Goal: Task Accomplishment & Management: Manage account settings

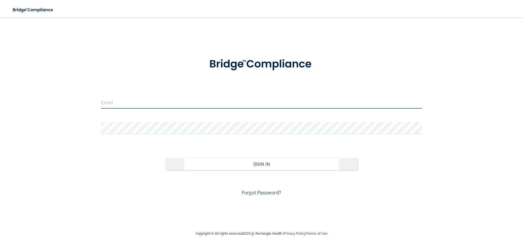
type input "[PERSON_NAME][EMAIL_ADDRESS][DOMAIN_NAME]"
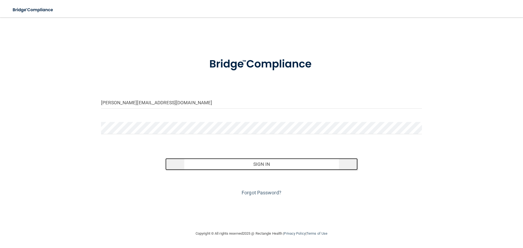
click at [256, 167] on button "Sign In" at bounding box center [261, 164] width 192 height 12
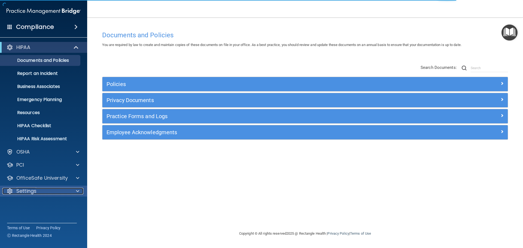
click at [75, 191] on div at bounding box center [77, 191] width 14 height 7
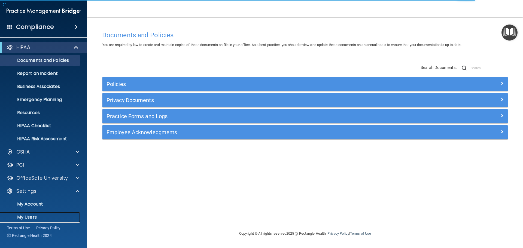
click at [54, 217] on p "My Users" at bounding box center [41, 216] width 74 height 5
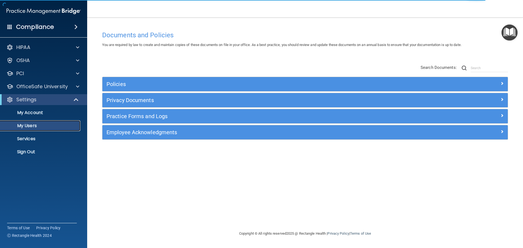
select select "20"
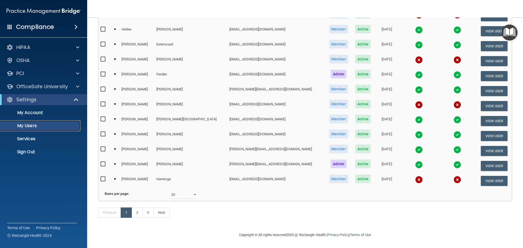
scroll to position [203, 0]
click at [149, 214] on link "3" at bounding box center [147, 212] width 11 height 10
select select "20"
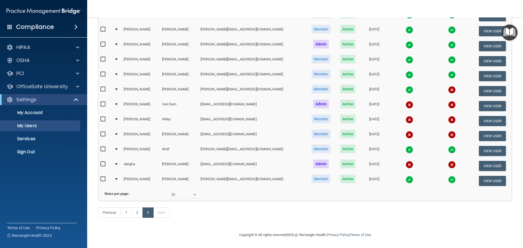
scroll to position [83, 0]
click at [116, 158] on td at bounding box center [116, 165] width 9 height 15
click at [117, 163] on div at bounding box center [116, 164] width 2 height 2
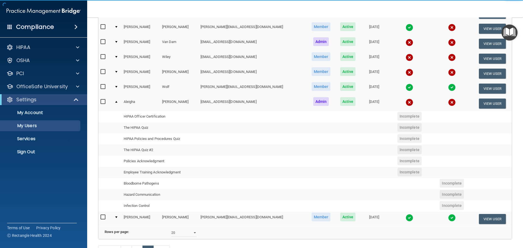
scroll to position [183, 0]
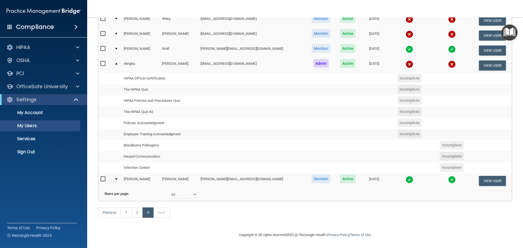
click at [103, 62] on input "checkbox" at bounding box center [103, 64] width 6 height 4
checkbox input "true"
click at [117, 63] on div at bounding box center [116, 64] width 2 height 2
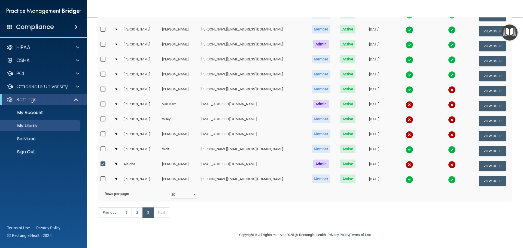
scroll to position [83, 0]
click at [117, 128] on td at bounding box center [116, 135] width 9 height 15
click at [117, 133] on div at bounding box center [116, 134] width 2 height 2
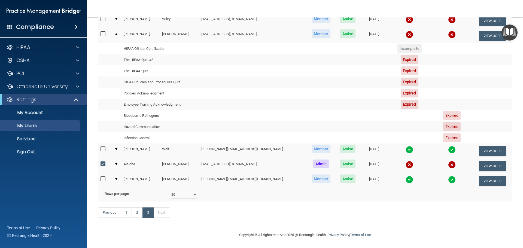
click at [117, 33] on div at bounding box center [116, 34] width 2 height 2
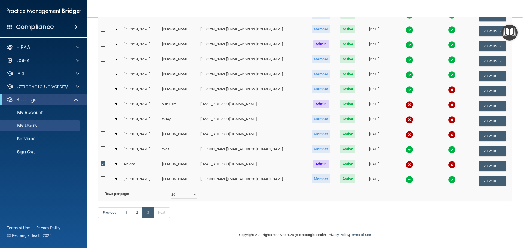
scroll to position [83, 0]
click at [104, 132] on input "checkbox" at bounding box center [103, 134] width 6 height 4
checkbox input "true"
click at [117, 118] on div at bounding box center [116, 119] width 2 height 2
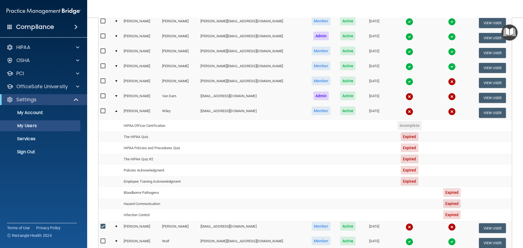
click at [117, 110] on div at bounding box center [116, 111] width 2 height 2
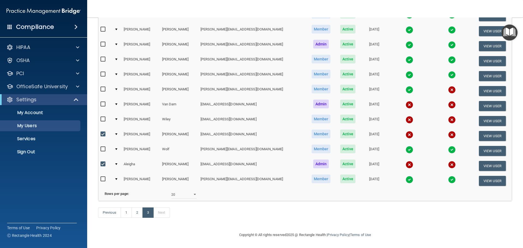
click at [102, 117] on input "checkbox" at bounding box center [103, 119] width 6 height 4
checkbox input "true"
click at [102, 87] on input "checkbox" at bounding box center [103, 89] width 6 height 4
checkbox input "true"
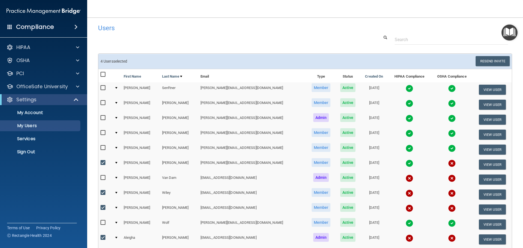
scroll to position [0, 0]
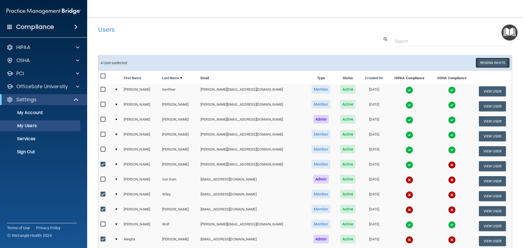
click at [490, 63] on button "Resend Invite" at bounding box center [492, 63] width 34 height 10
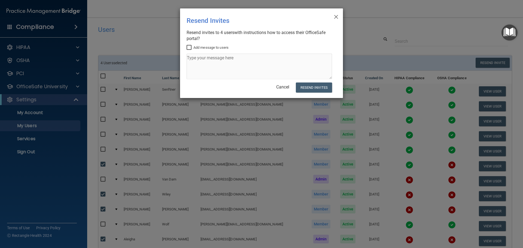
click at [189, 48] on input "Add message to users" at bounding box center [189, 47] width 6 height 4
checkbox input "true"
click at [193, 60] on textarea at bounding box center [258, 67] width 145 height 26
paste textarea "Your required trainings have expired. Please log into your office safe account …"
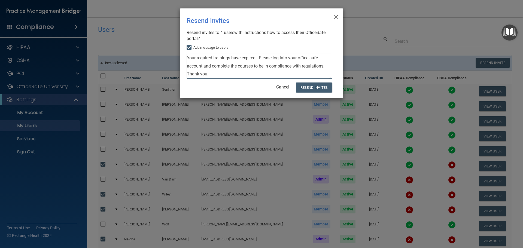
click at [188, 57] on textarea "Your required trainings have expired. Please log into your office safe account …" at bounding box center [258, 67] width 145 height 26
click at [259, 66] on textarea "Some or all of your required trainings have expired. Please log into your offic…" at bounding box center [258, 67] width 145 height 26
click at [307, 66] on textarea "Some or all of your required trainings have expired. Please log into your offic…" at bounding box center [258, 67] width 145 height 26
drag, startPoint x: 187, startPoint y: 57, endPoint x: 335, endPoint y: 73, distance: 148.4
click at [335, 73] on div "× Close Resend Invites There was an error while sending the invitations ... Res…" at bounding box center [261, 53] width 163 height 90
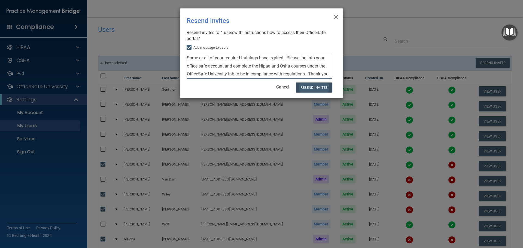
type textarea "Some or all of your required trainings have expired. Please log into your offic…"
click at [306, 84] on button "Resend Invites" at bounding box center [314, 87] width 36 height 10
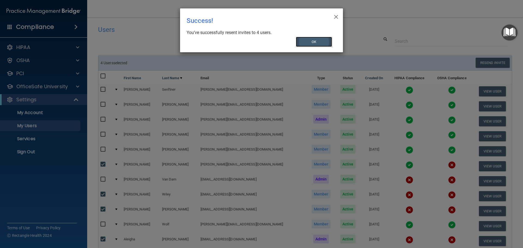
click at [310, 44] on button "OK" at bounding box center [314, 42] width 36 height 10
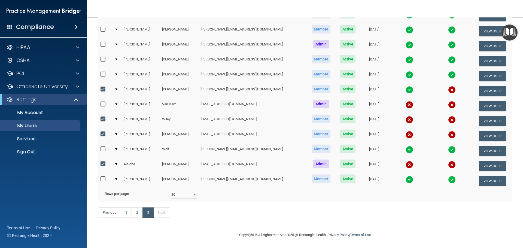
scroll to position [83, 0]
click at [137, 209] on link "2" at bounding box center [136, 212] width 11 height 10
select select "20"
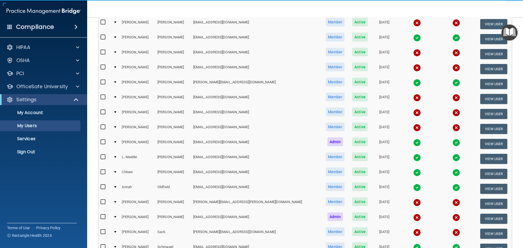
scroll to position [136, 0]
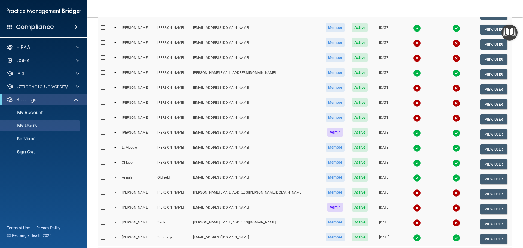
click at [116, 222] on div at bounding box center [115, 223] width 2 height 2
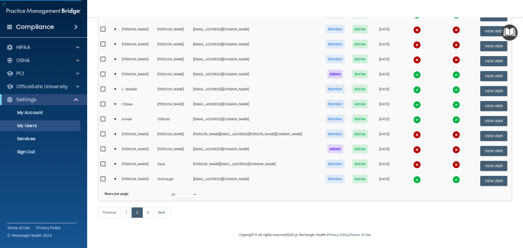
scroll to position [203, 0]
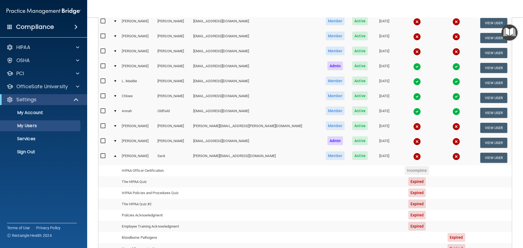
click at [116, 155] on div at bounding box center [115, 156] width 2 height 2
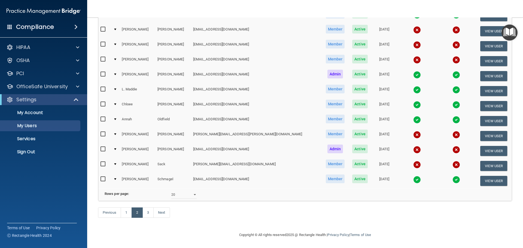
click at [103, 162] on input "checkbox" at bounding box center [103, 164] width 6 height 4
checkbox input "true"
click at [102, 147] on input "checkbox" at bounding box center [103, 149] width 6 height 4
checkbox input "true"
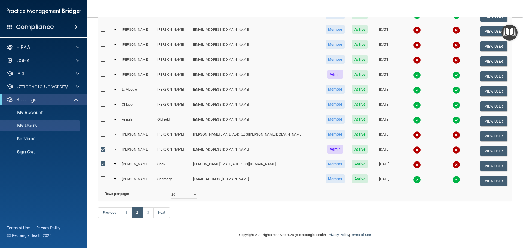
click at [102, 132] on input "checkbox" at bounding box center [103, 134] width 6 height 4
checkbox input "true"
click at [103, 57] on input "checkbox" at bounding box center [103, 59] width 6 height 4
checkbox input "true"
click at [103, 42] on input "checkbox" at bounding box center [103, 44] width 6 height 4
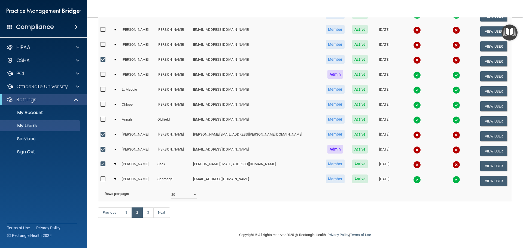
checkbox input "true"
click at [104, 27] on input "checkbox" at bounding box center [103, 29] width 6 height 4
checkbox input "true"
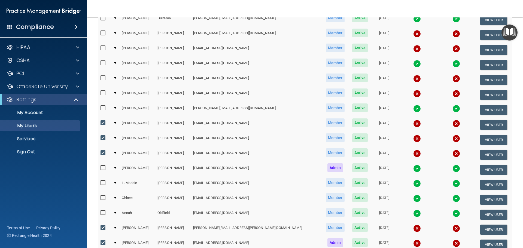
scroll to position [94, 0]
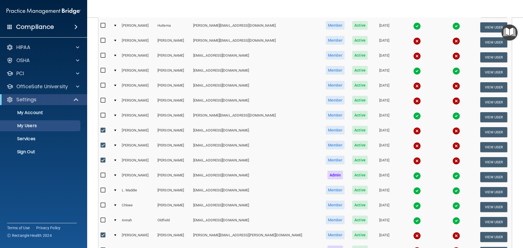
click at [100, 98] on input "checkbox" at bounding box center [103, 100] width 6 height 4
checkbox input "true"
click at [102, 83] on input "checkbox" at bounding box center [103, 85] width 6 height 4
checkbox input "true"
click at [102, 55] on input "checkbox" at bounding box center [103, 55] width 6 height 4
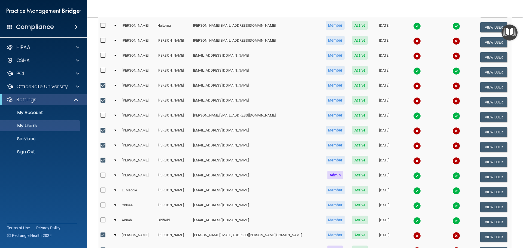
checkbox input "true"
click at [104, 38] on input "checkbox" at bounding box center [103, 40] width 6 height 4
checkbox input "true"
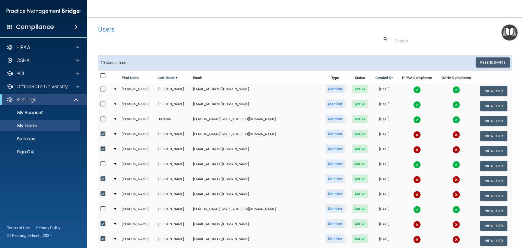
scroll to position [0, 0]
click at [480, 62] on button "Resend Invite" at bounding box center [492, 63] width 34 height 10
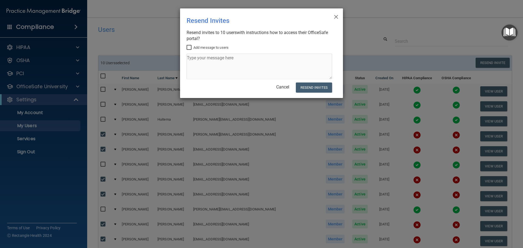
click at [189, 46] on input "Add message to users" at bounding box center [189, 47] width 6 height 4
checkbox input "true"
click at [192, 59] on textarea at bounding box center [258, 67] width 145 height 26
paste textarea "Some or all of your required trainings have expired. Please log into your offic…"
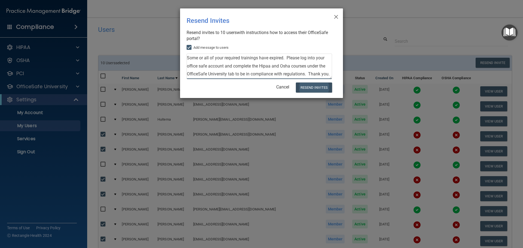
type textarea "Some or all of your required trainings have expired. Please log into your offic…"
click at [307, 86] on button "Resend Invites" at bounding box center [314, 87] width 36 height 10
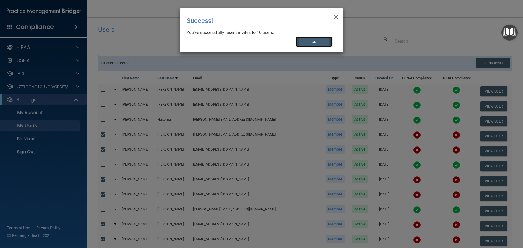
click at [312, 44] on button "OK" at bounding box center [314, 42] width 36 height 10
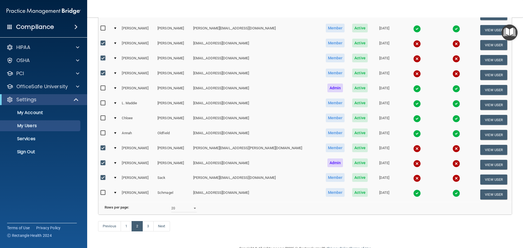
scroll to position [191, 0]
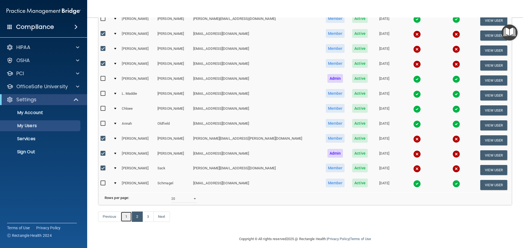
click at [127, 222] on link "1" at bounding box center [126, 217] width 11 height 10
select select "20"
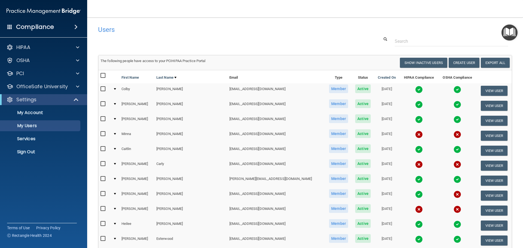
click at [103, 133] on input "checkbox" at bounding box center [103, 134] width 6 height 4
checkbox input "true"
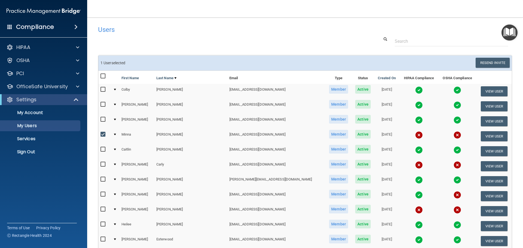
click at [103, 164] on input "checkbox" at bounding box center [103, 164] width 6 height 4
checkbox input "true"
click at [103, 210] on input "checkbox" at bounding box center [103, 209] width 6 height 4
checkbox input "true"
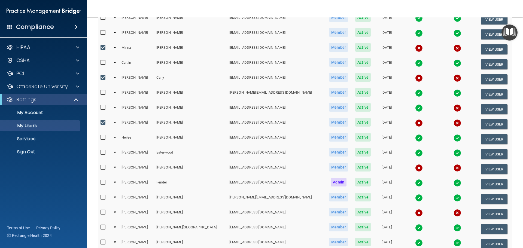
scroll to position [109, 0]
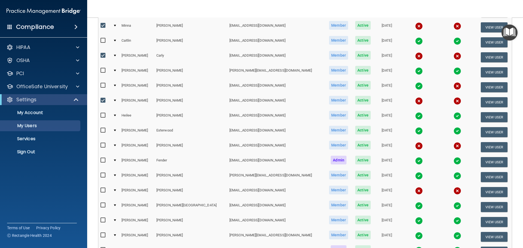
click at [102, 147] on input "checkbox" at bounding box center [103, 145] width 6 height 4
checkbox input "true"
click at [102, 190] on input "checkbox" at bounding box center [103, 190] width 6 height 4
checkbox input "true"
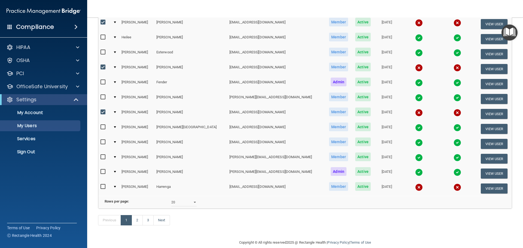
scroll to position [191, 0]
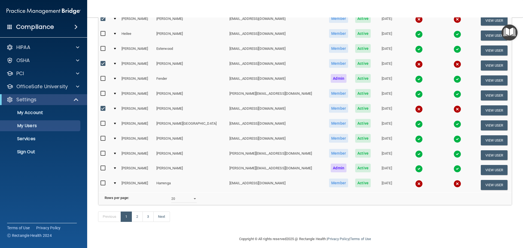
click at [103, 183] on input "checkbox" at bounding box center [103, 183] width 6 height 4
checkbox input "true"
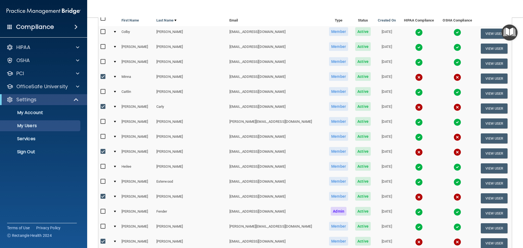
scroll to position [0, 0]
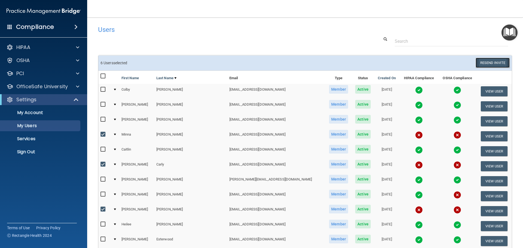
click at [480, 63] on button "Resend Invite" at bounding box center [492, 63] width 34 height 10
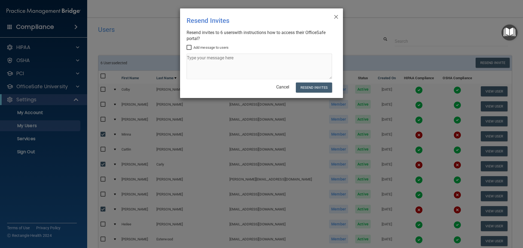
click at [188, 46] on input "Add message to users" at bounding box center [189, 47] width 6 height 4
checkbox input "true"
click at [194, 61] on textarea at bounding box center [258, 67] width 145 height 26
paste textarea "Some or all of your required trainings have expired. Please log into your offic…"
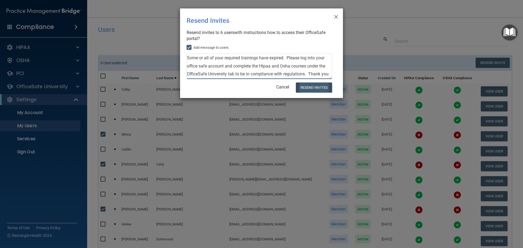
type textarea "Some or all of your required trainings have expired. Please log into your offic…"
click at [311, 89] on button "Resend Invites" at bounding box center [314, 87] width 36 height 10
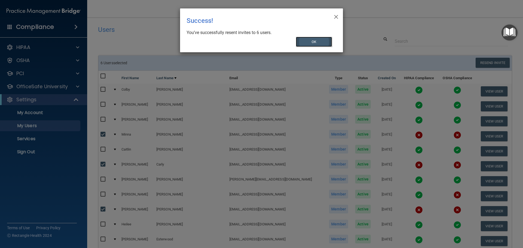
click at [308, 43] on button "OK" at bounding box center [314, 42] width 36 height 10
